Goal: Task Accomplishment & Management: Use online tool/utility

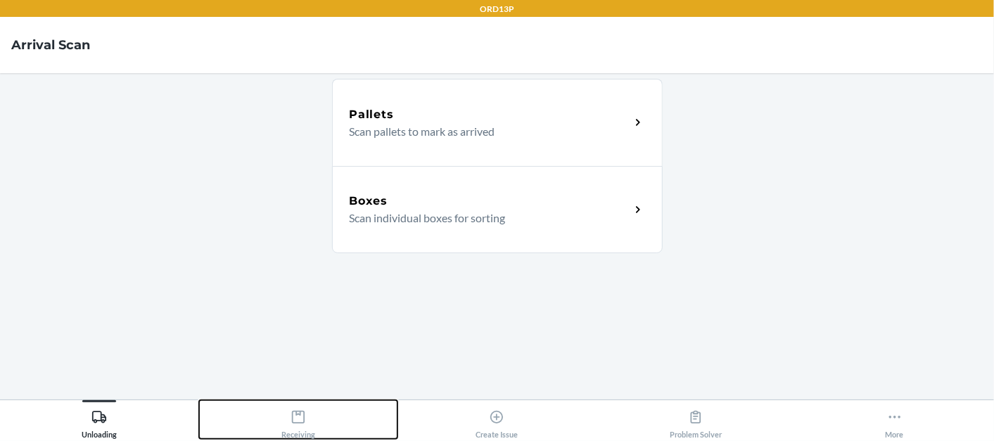
click at [301, 426] on div "Receiving" at bounding box center [298, 421] width 34 height 35
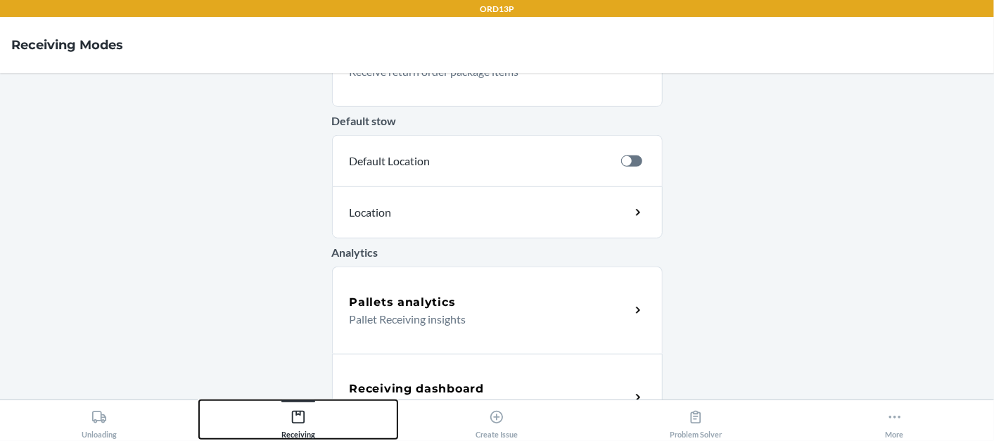
scroll to position [539, 0]
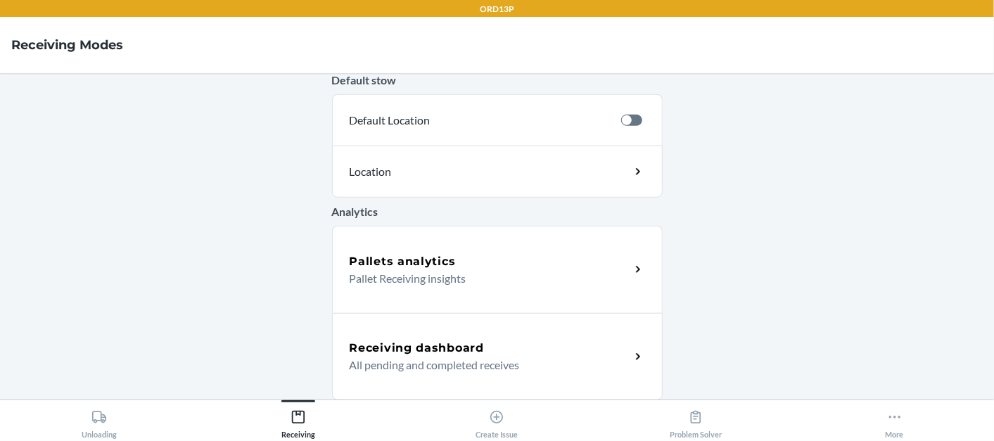
click at [466, 374] on div "Receiving dashboard All pending and completed receives" at bounding box center [497, 356] width 331 height 87
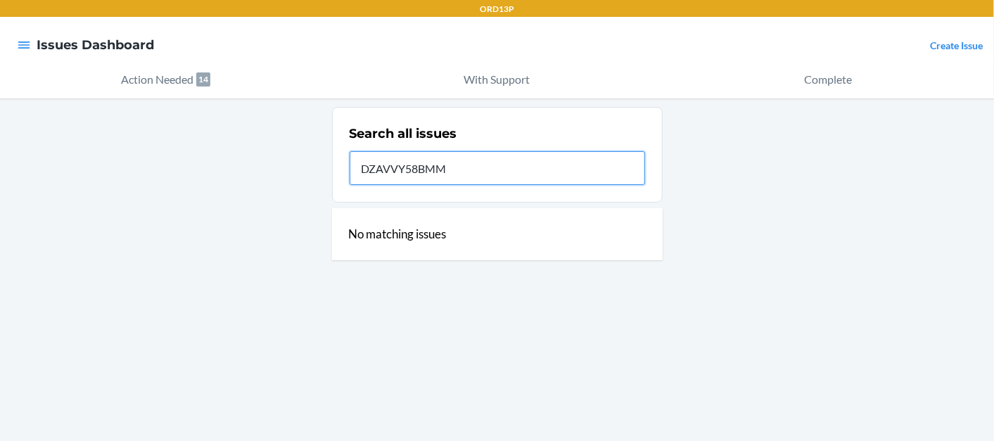
click at [490, 170] on input "DZAVVY58BMM" at bounding box center [497, 168] width 295 height 34
drag, startPoint x: 483, startPoint y: 170, endPoint x: 460, endPoint y: 164, distance: 24.1
click at [460, 164] on input "DZAVVY58BMM" at bounding box center [497, 168] width 295 height 34
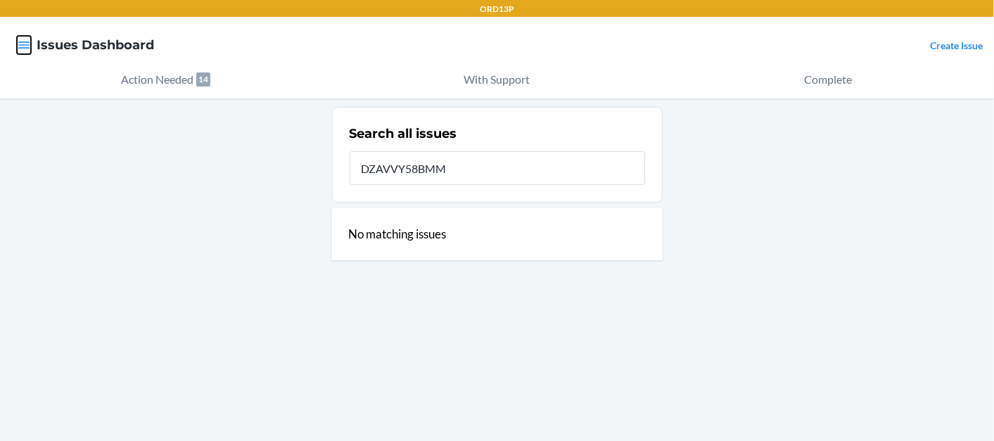
click at [23, 40] on icon "button" at bounding box center [24, 45] width 14 height 14
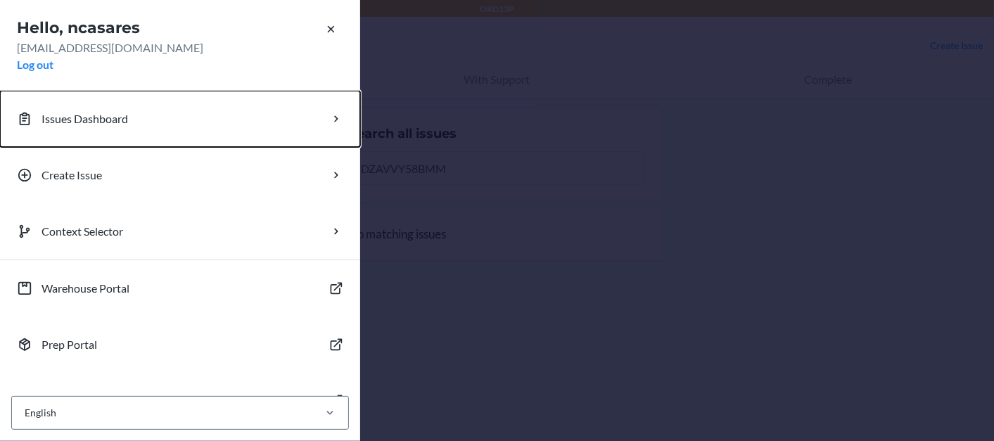
drag, startPoint x: 102, startPoint y: 122, endPoint x: 132, endPoint y: 125, distance: 30.3
click at [107, 121] on p "Issues Dashboard" at bounding box center [85, 118] width 87 height 17
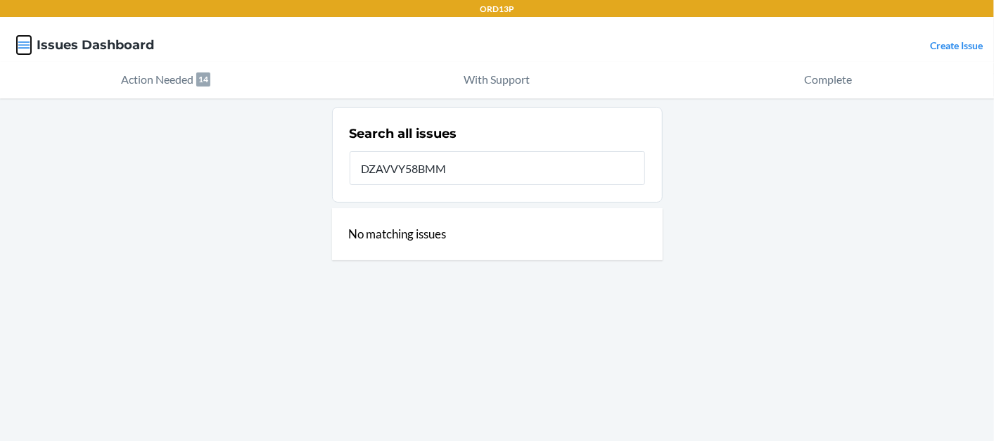
click at [18, 43] on icon "button" at bounding box center [24, 45] width 14 height 14
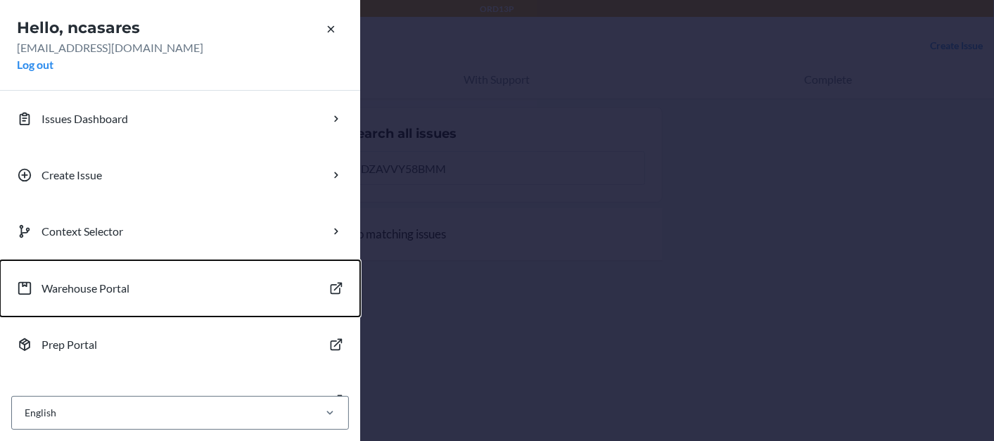
click at [83, 291] on p "Warehouse Portal" at bounding box center [86, 288] width 88 height 17
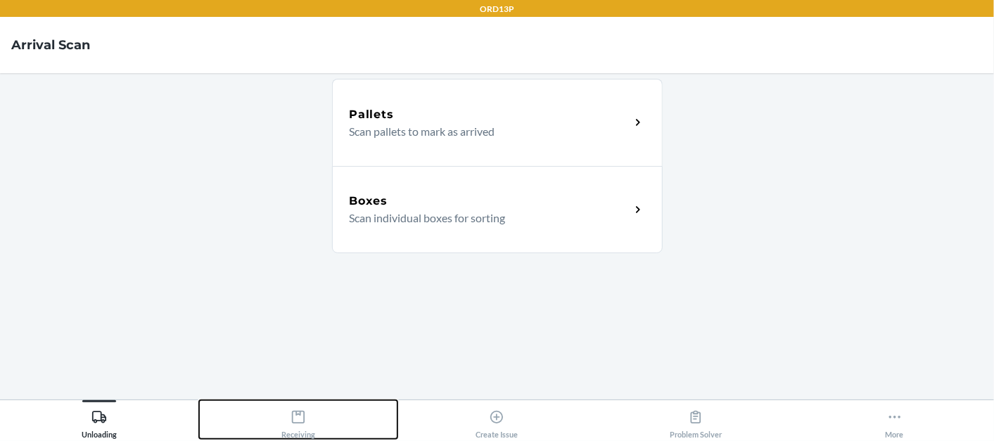
click at [314, 413] on div "Receiving" at bounding box center [298, 421] width 34 height 35
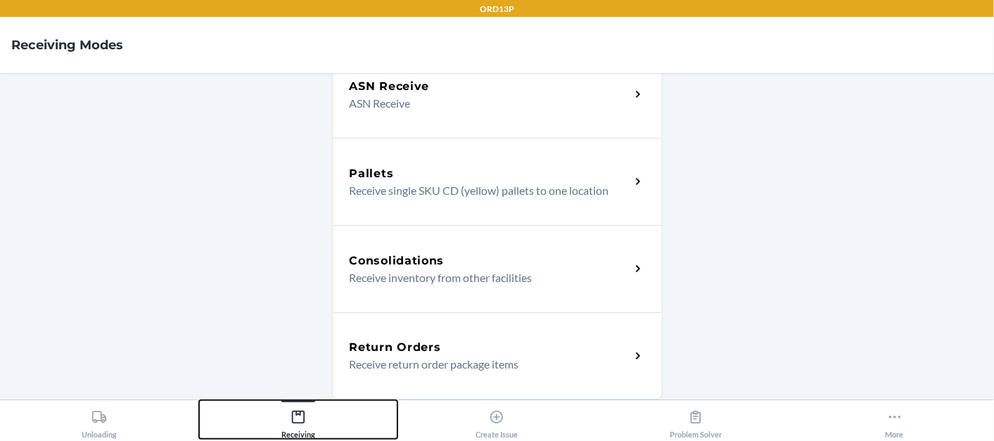
scroll to position [539, 0]
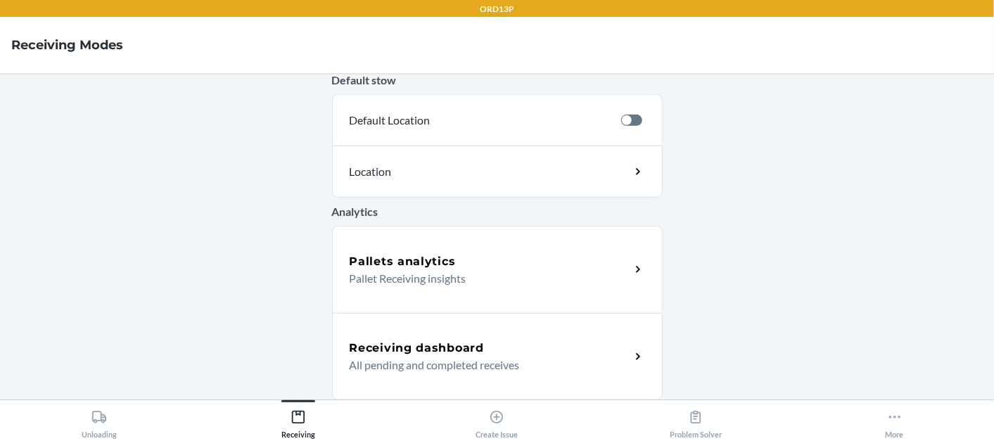
click at [435, 330] on div "Receiving dashboard All pending and completed receives" at bounding box center [497, 356] width 331 height 87
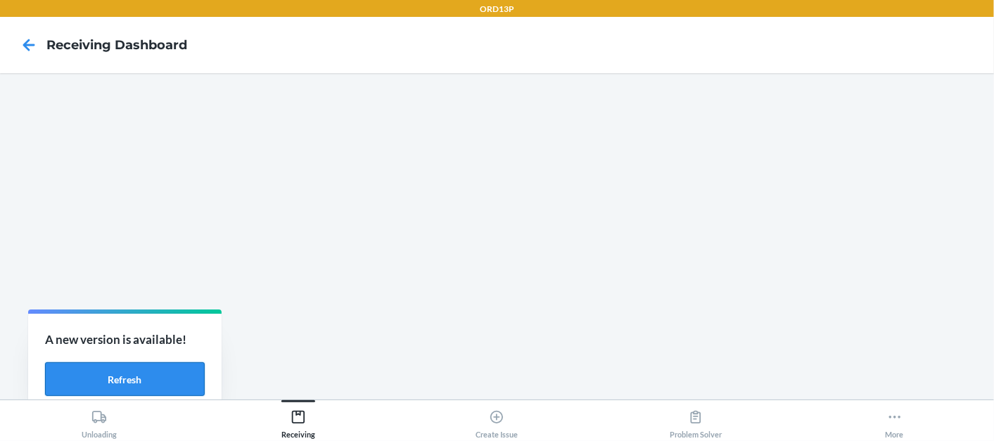
click at [163, 371] on button "Refresh" at bounding box center [125, 379] width 160 height 34
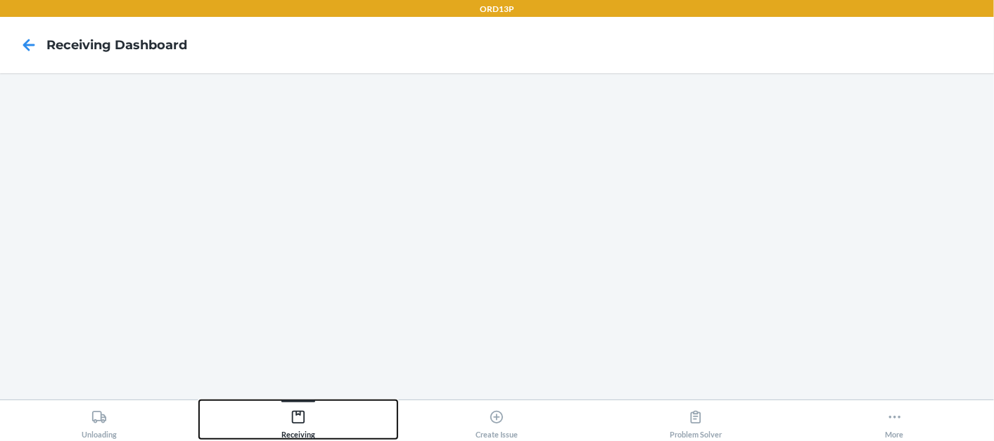
drag, startPoint x: 295, startPoint y: 400, endPoint x: 269, endPoint y: 397, distance: 26.1
click at [269, 397] on div "ORD13P Receiving dashboard Unloading Receiving Create Issue Problem Solver More" at bounding box center [497, 220] width 994 height 441
